Goal: Transaction & Acquisition: Book appointment/travel/reservation

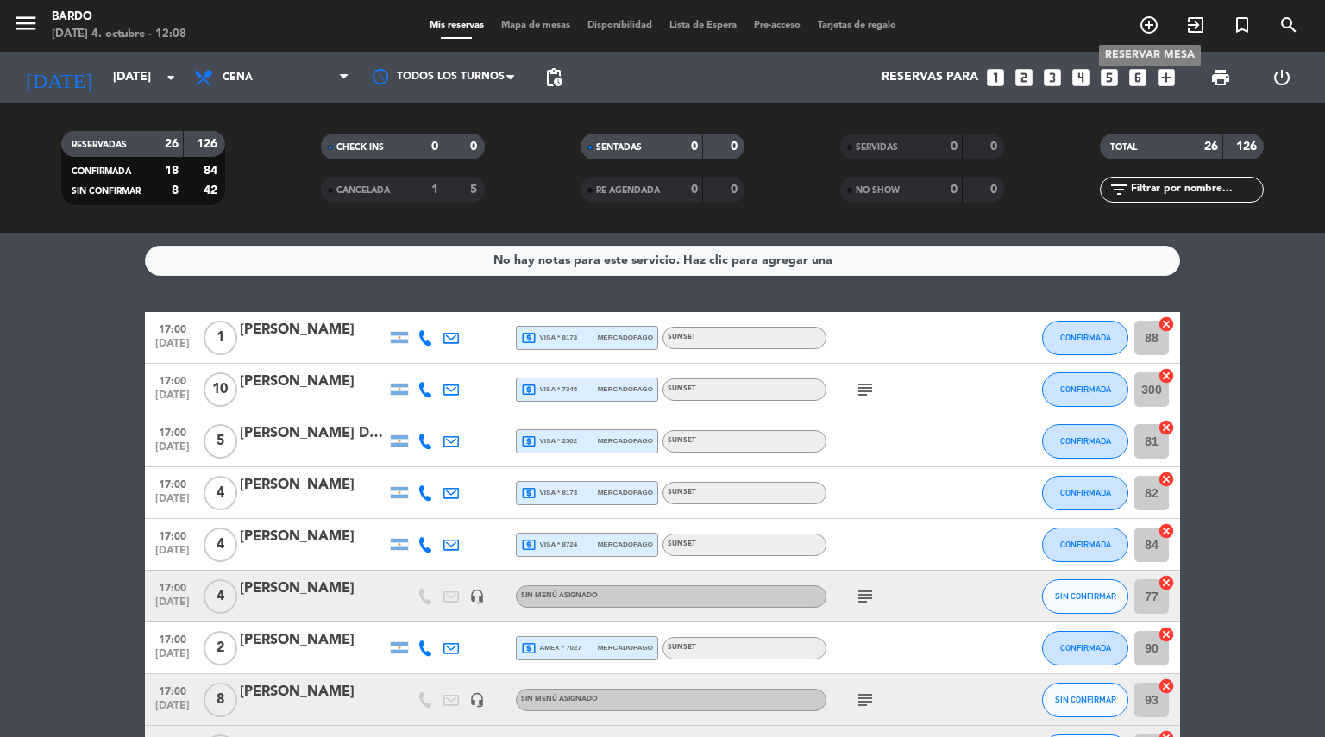
click at [1144, 31] on icon "add_circle_outline" at bounding box center [1148, 25] width 21 height 21
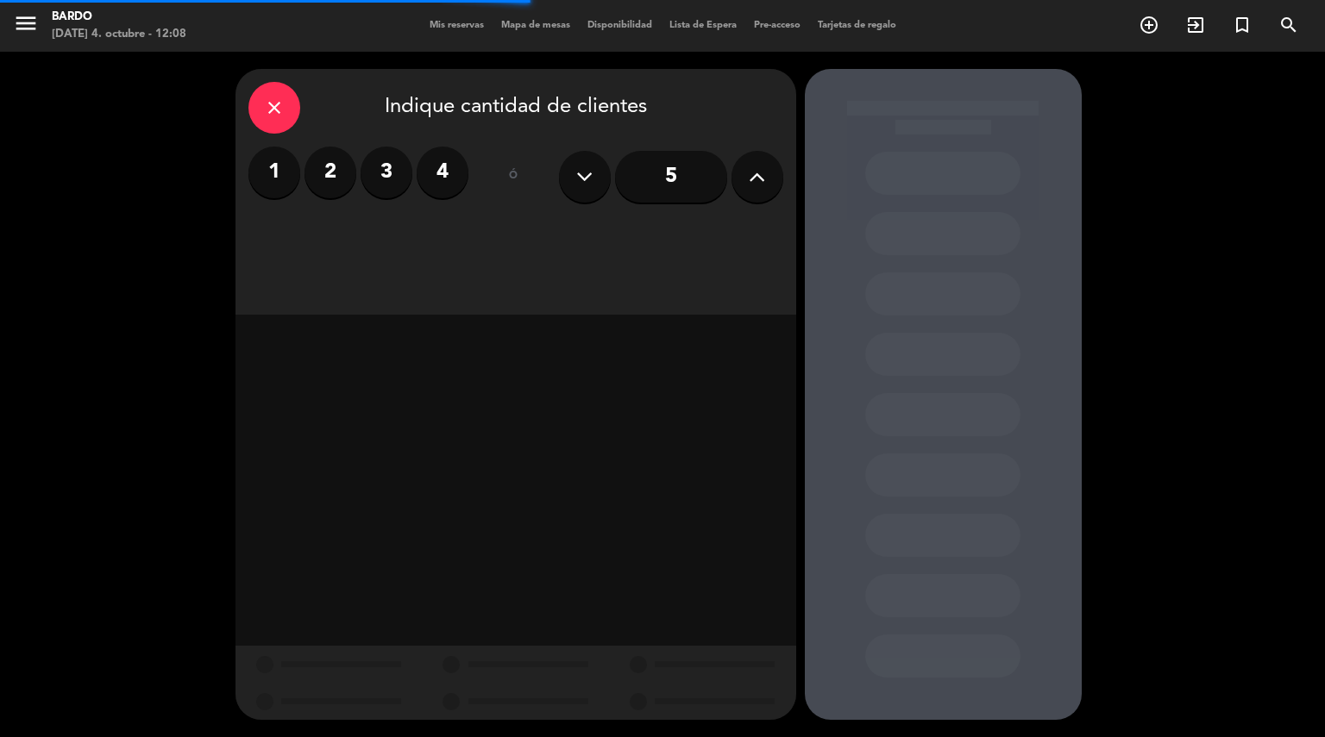
click at [750, 171] on icon at bounding box center [757, 177] width 16 height 26
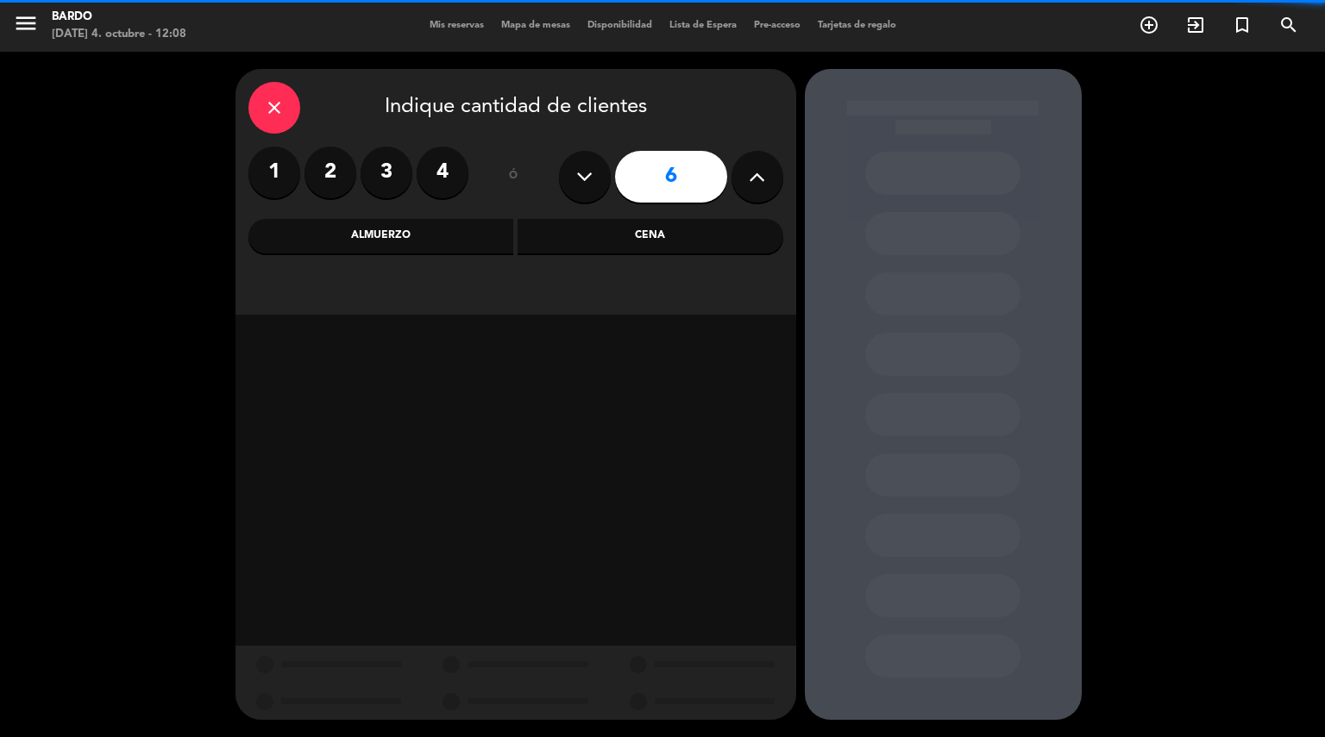
click at [750, 171] on icon at bounding box center [757, 177] width 16 height 26
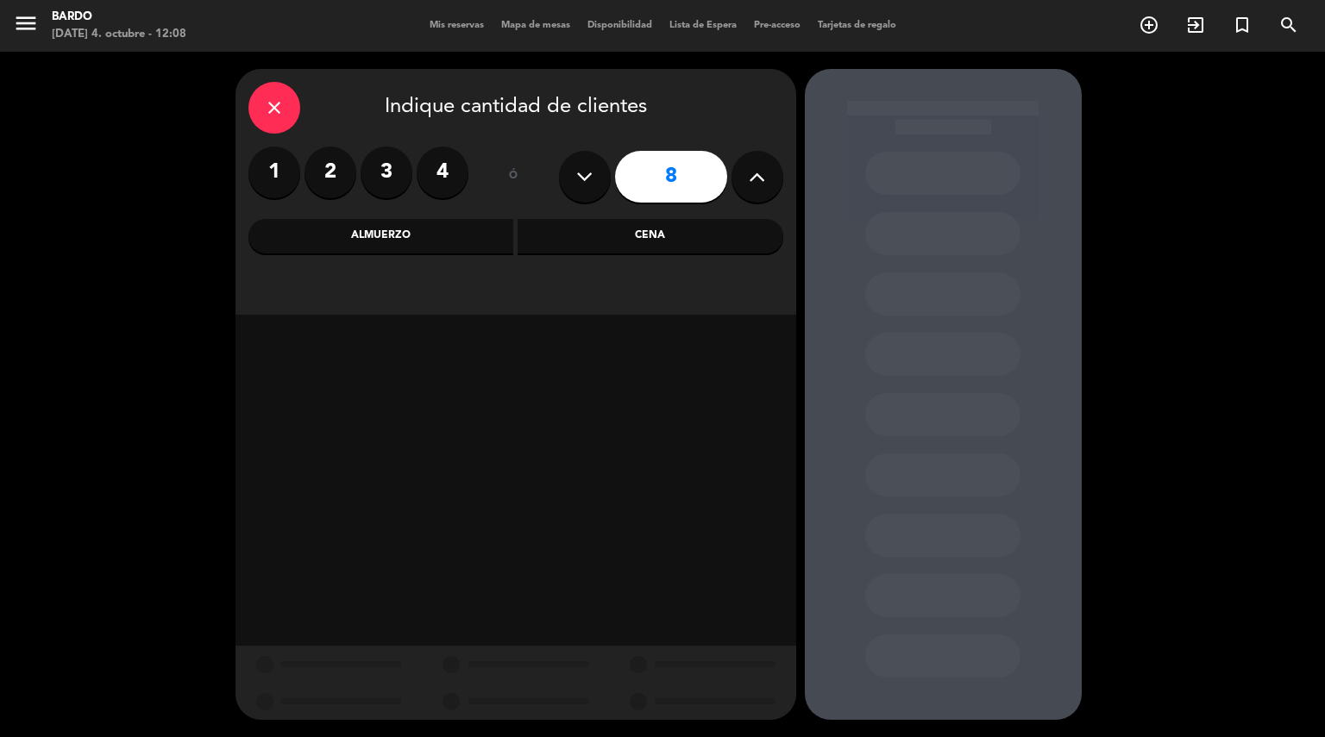
click at [750, 171] on icon at bounding box center [757, 177] width 16 height 26
click at [588, 172] on icon at bounding box center [584, 177] width 16 height 26
type input "10"
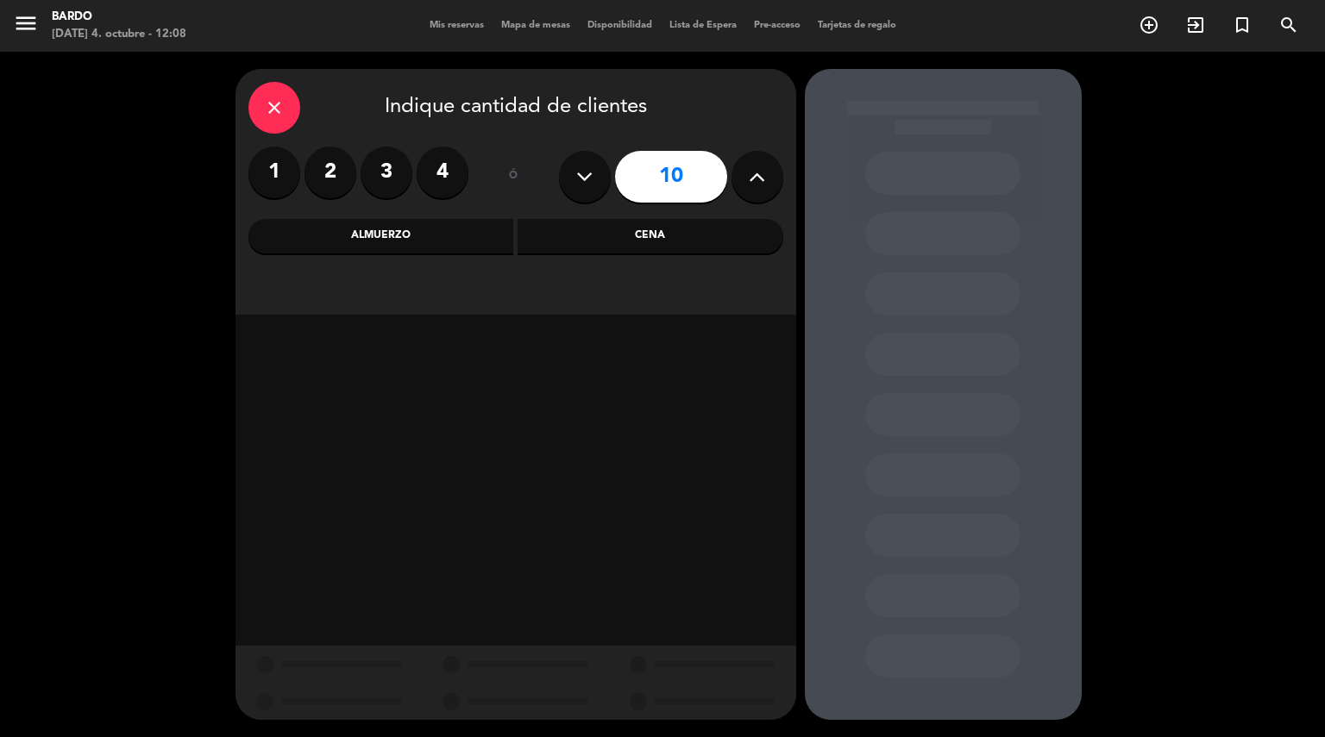
click at [633, 235] on div "Cena" at bounding box center [650, 236] width 266 height 34
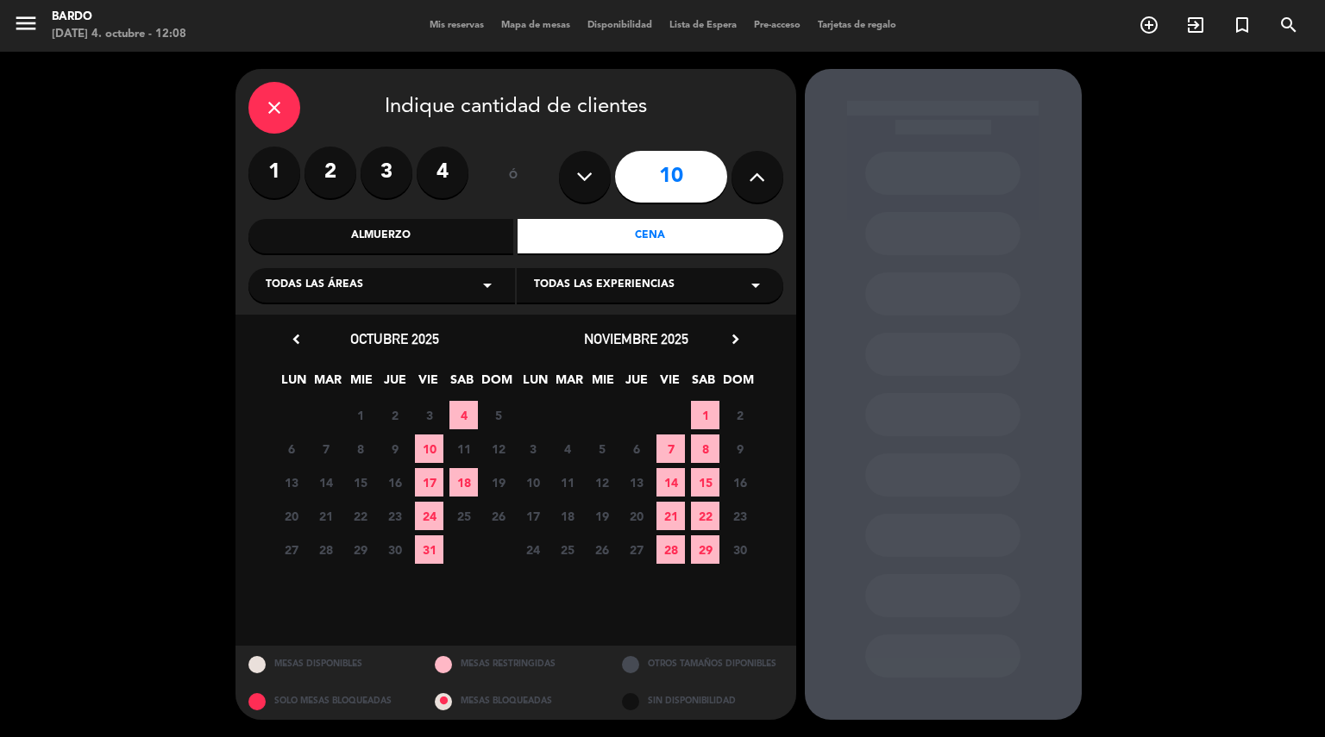
click at [466, 409] on span "4" at bounding box center [463, 415] width 28 height 28
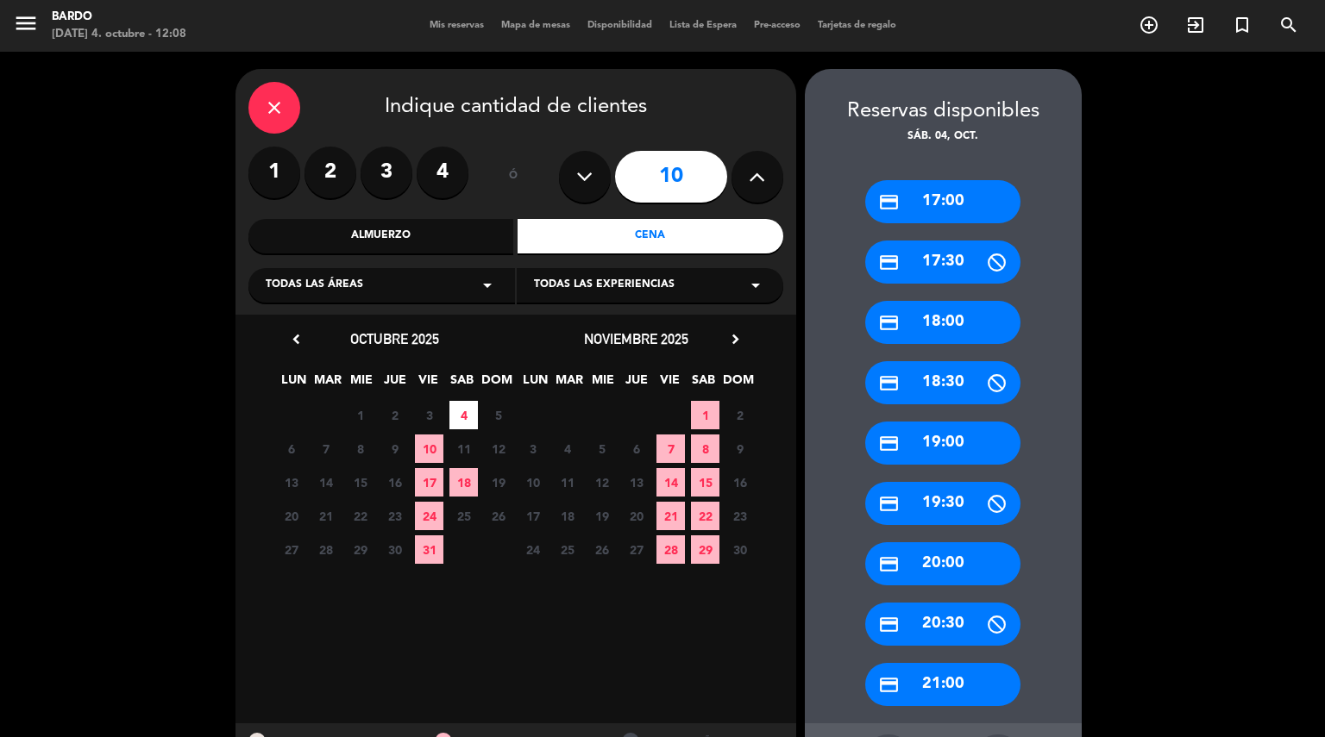
click at [969, 324] on div "credit_card 18:00" at bounding box center [942, 322] width 155 height 43
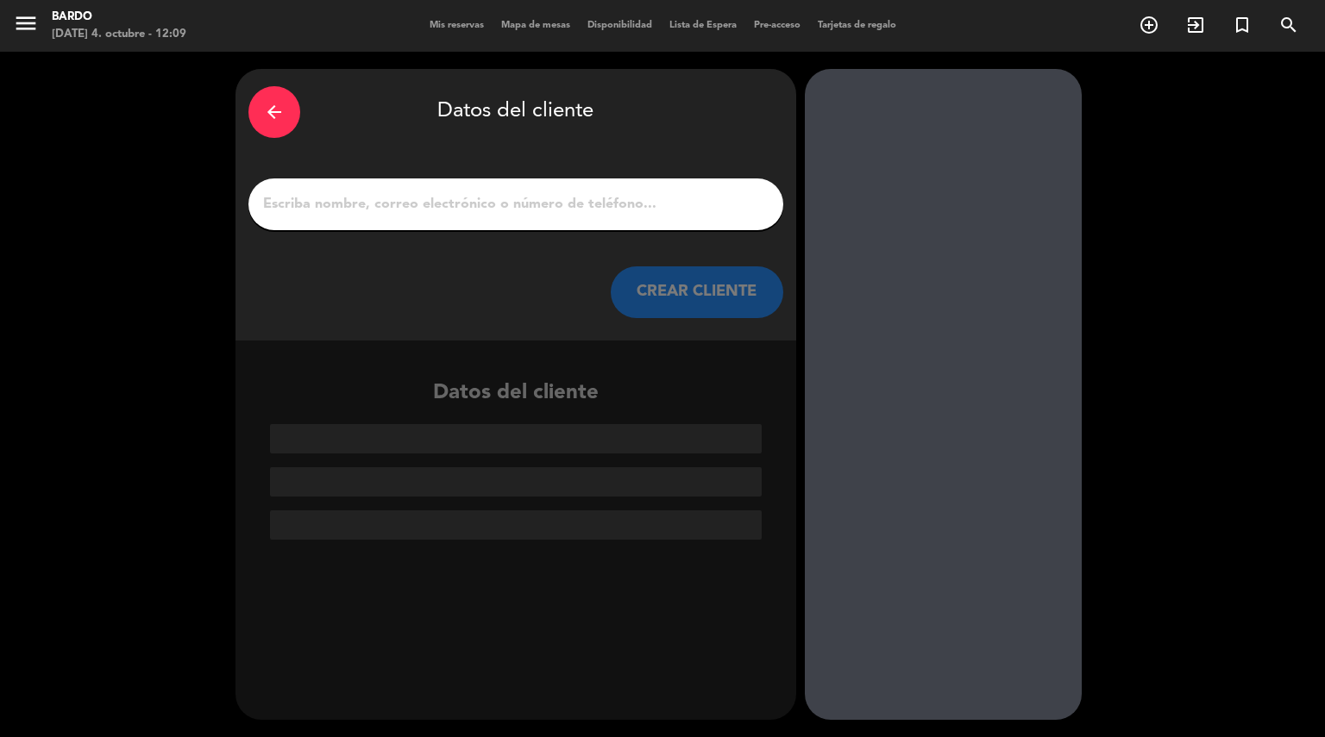
click at [655, 187] on div at bounding box center [515, 205] width 535 height 52
click at [606, 197] on input "1" at bounding box center [515, 204] width 509 height 24
paste input "[PERSON_NAME]"
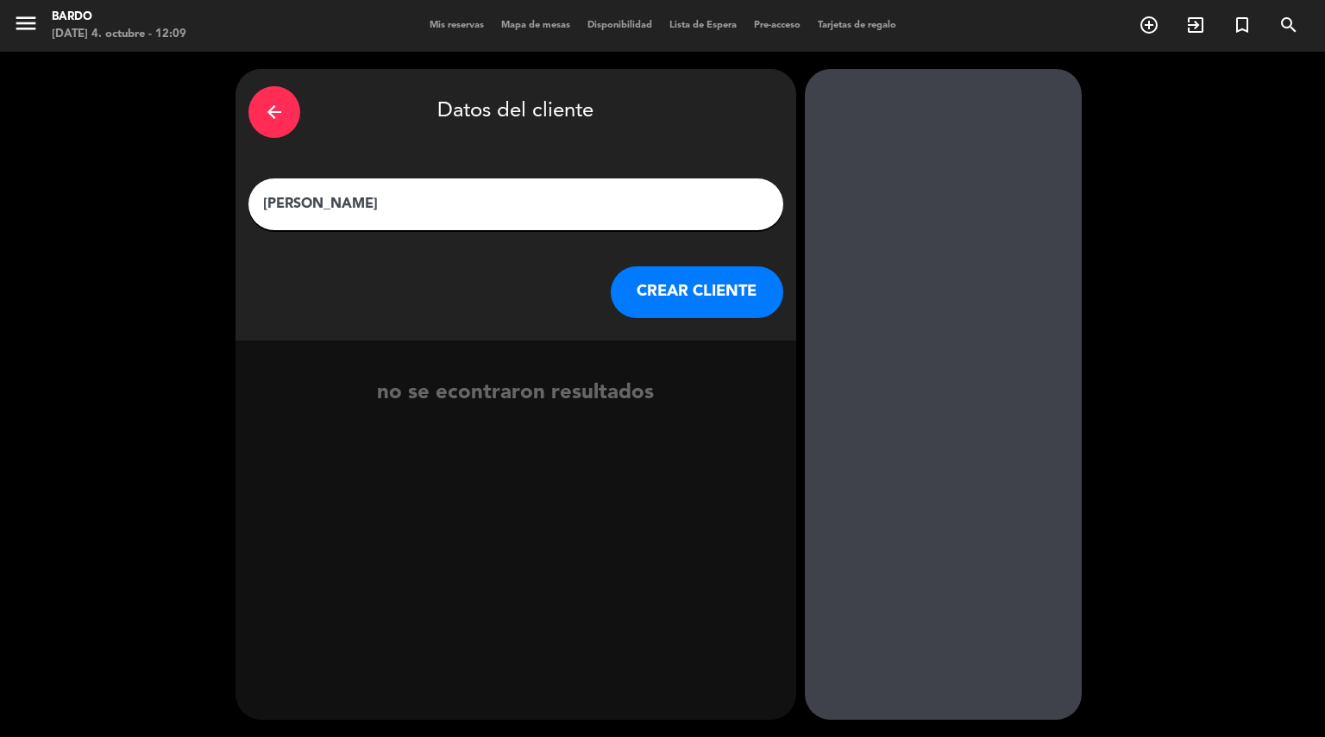
type input "[PERSON_NAME]"
click at [683, 294] on button "CREAR CLIENTE" at bounding box center [697, 292] width 172 height 52
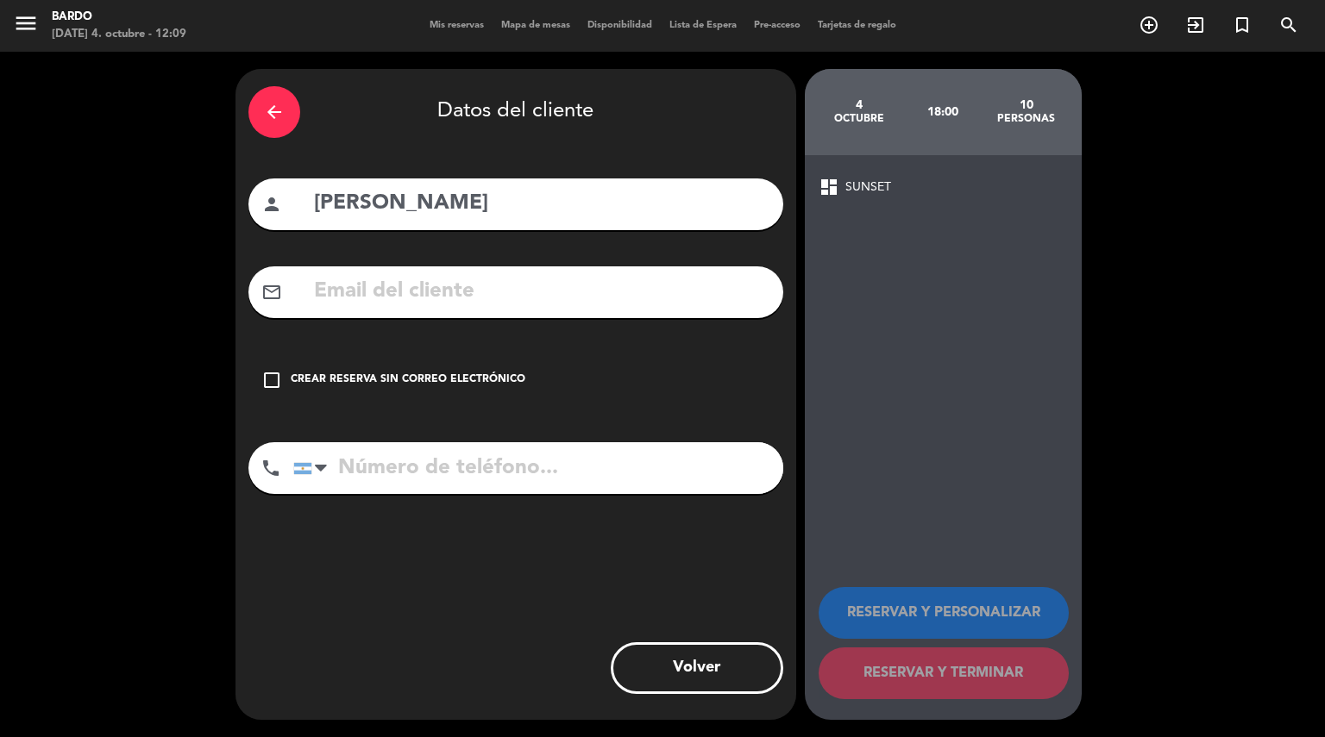
click at [320, 382] on div "Crear reserva sin correo electrónico" at bounding box center [408, 380] width 235 height 17
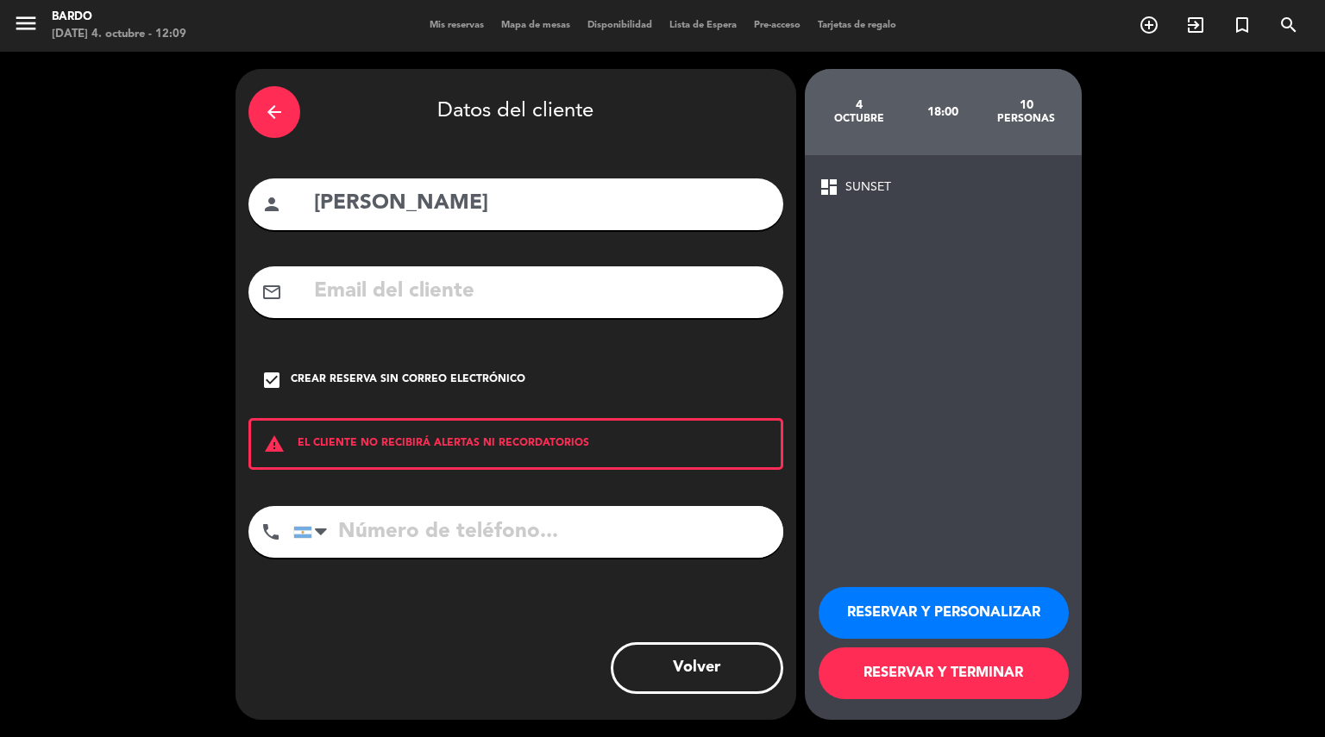
click at [909, 606] on button "RESERVAR Y PERSONALIZAR" at bounding box center [943, 613] width 250 height 52
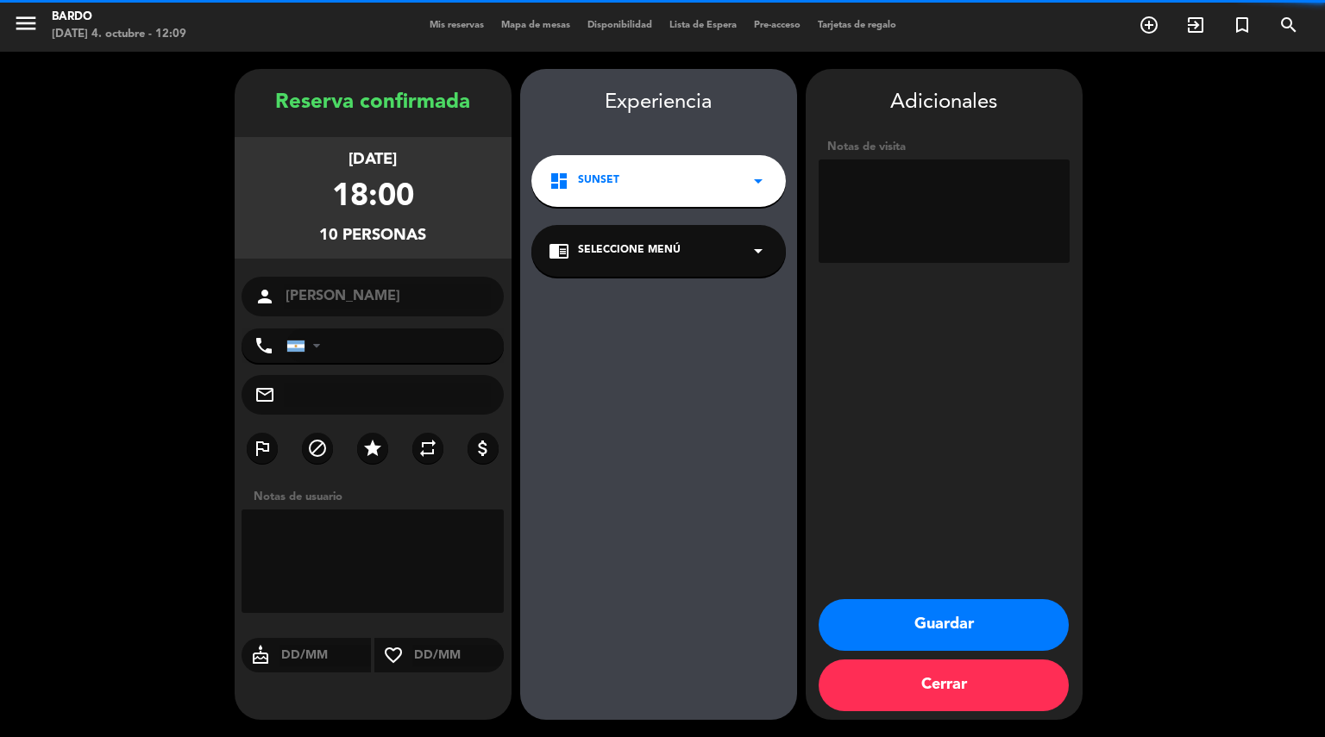
click at [950, 196] on textarea at bounding box center [943, 211] width 251 height 103
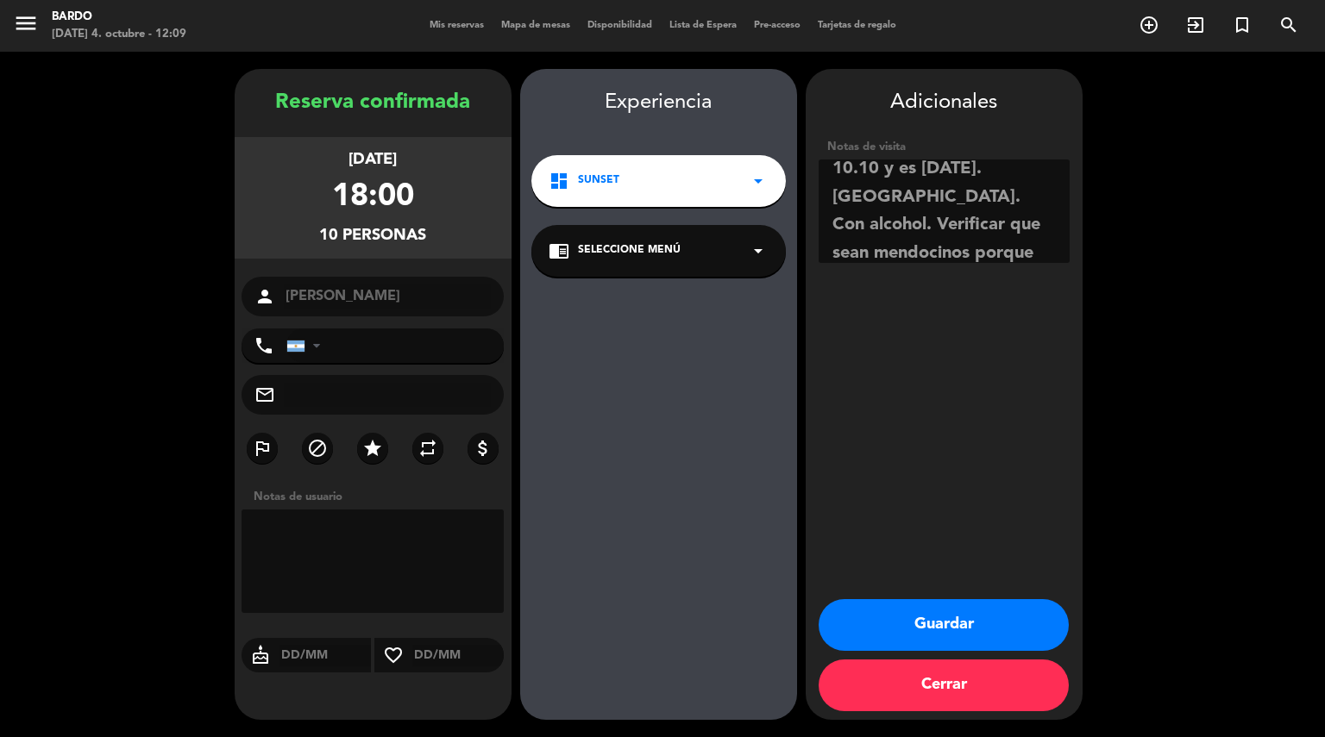
scroll to position [68, 0]
type textarea "Pagaron x flashpass para el 10.10 y es [DATE]. [GEOGRAPHIC_DATA]. Con alcohol. …"
click at [954, 625] on button "Guardar" at bounding box center [943, 625] width 250 height 52
